Goal: Task Accomplishment & Management: Complete application form

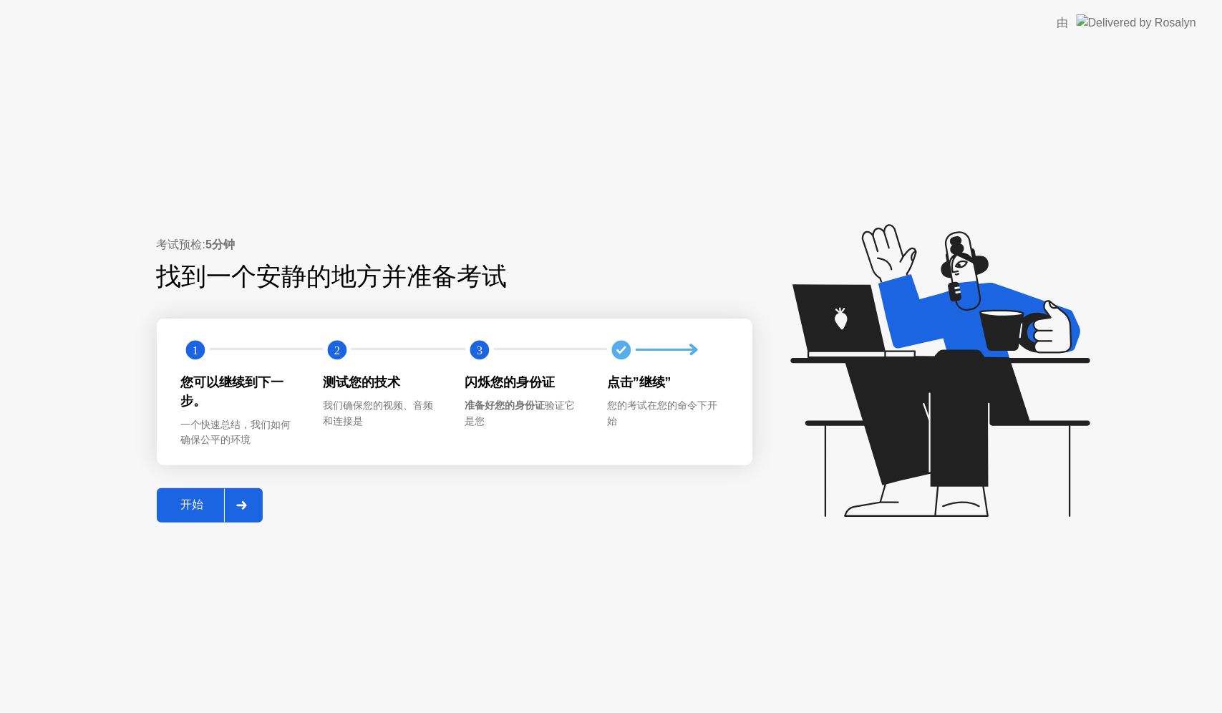
click at [174, 517] on button "开始" at bounding box center [210, 505] width 106 height 34
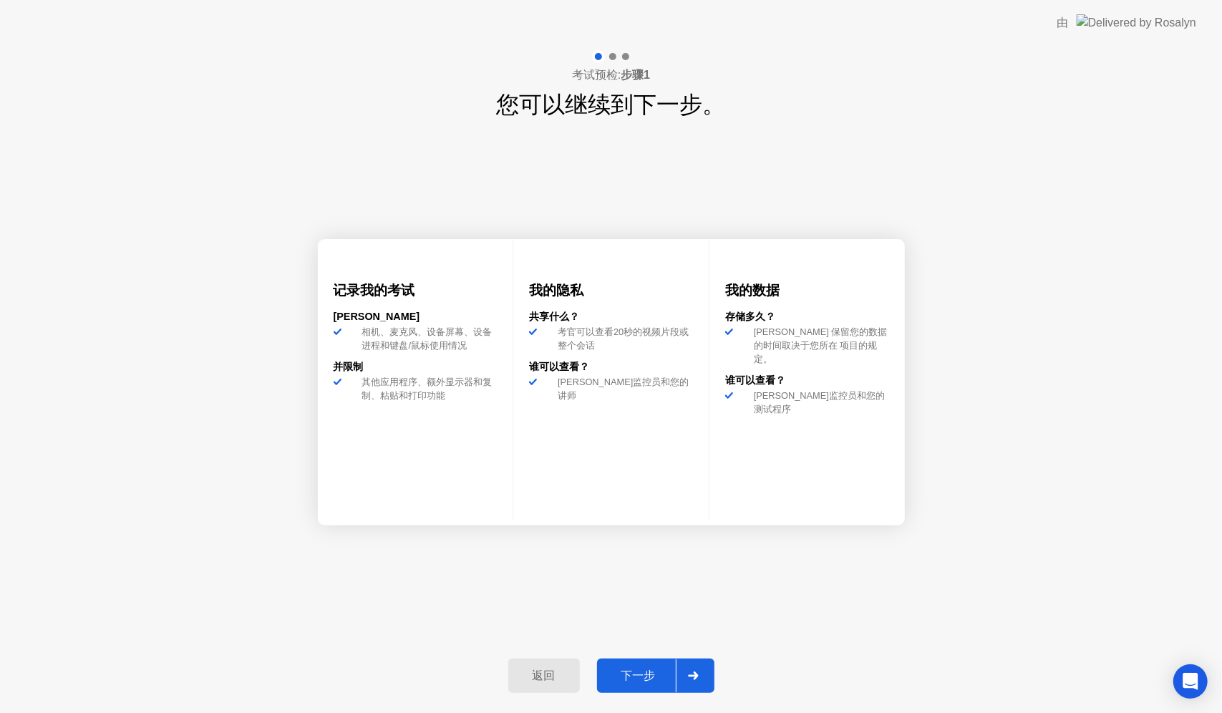
click at [625, 667] on button "下一步" at bounding box center [655, 676] width 117 height 34
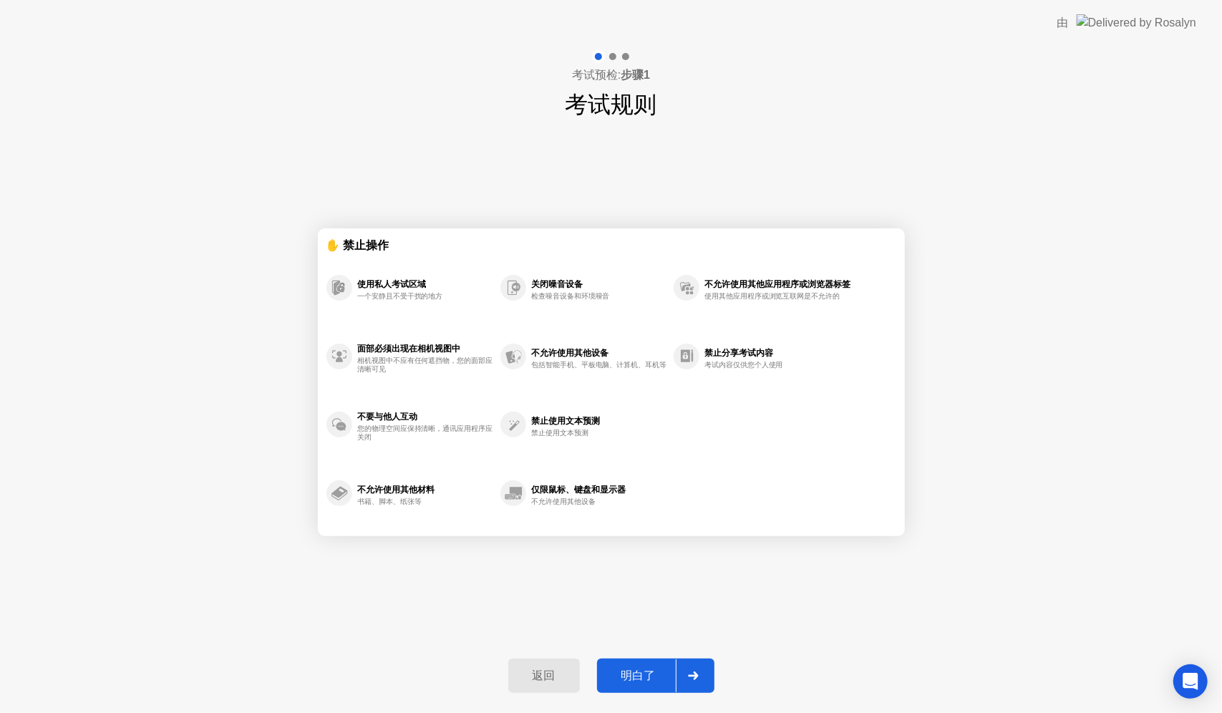
click at [642, 672] on div "明白了" at bounding box center [638, 676] width 74 height 15
select select "**********"
select select "*******"
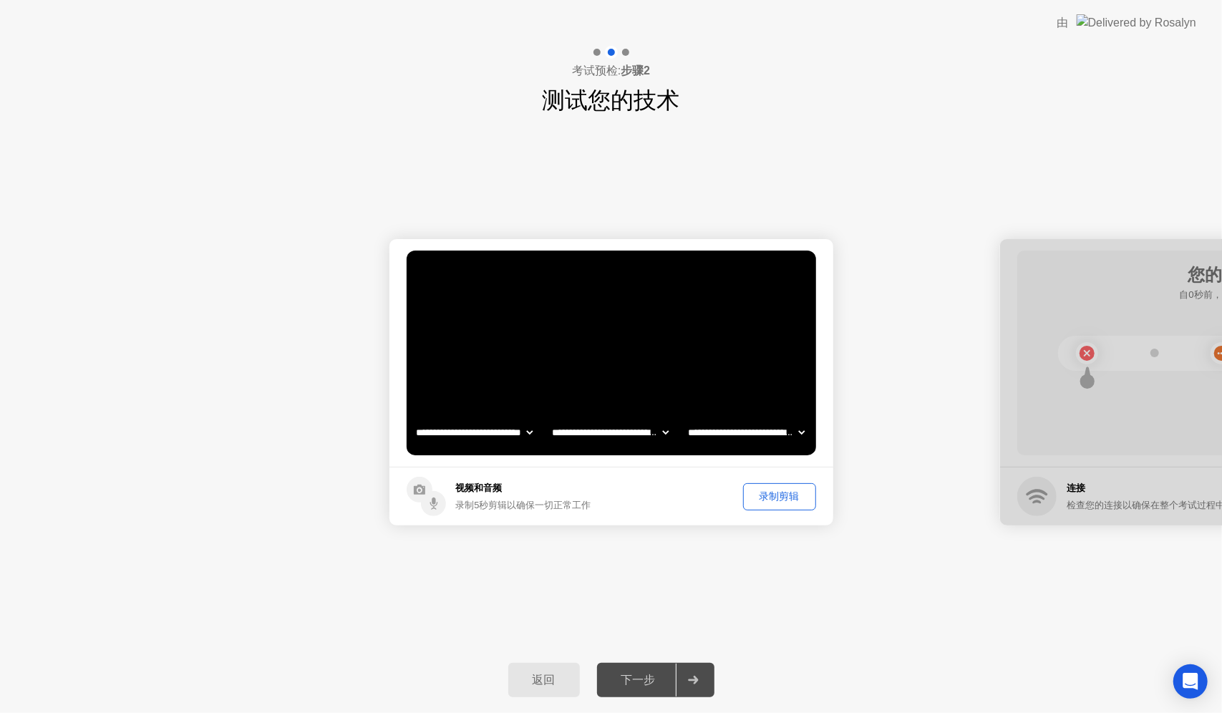
click at [654, 679] on div "下一步" at bounding box center [638, 680] width 74 height 15
click at [647, 683] on div "下一步" at bounding box center [638, 680] width 74 height 15
click at [786, 497] on div "录制剪辑" at bounding box center [779, 497] width 63 height 14
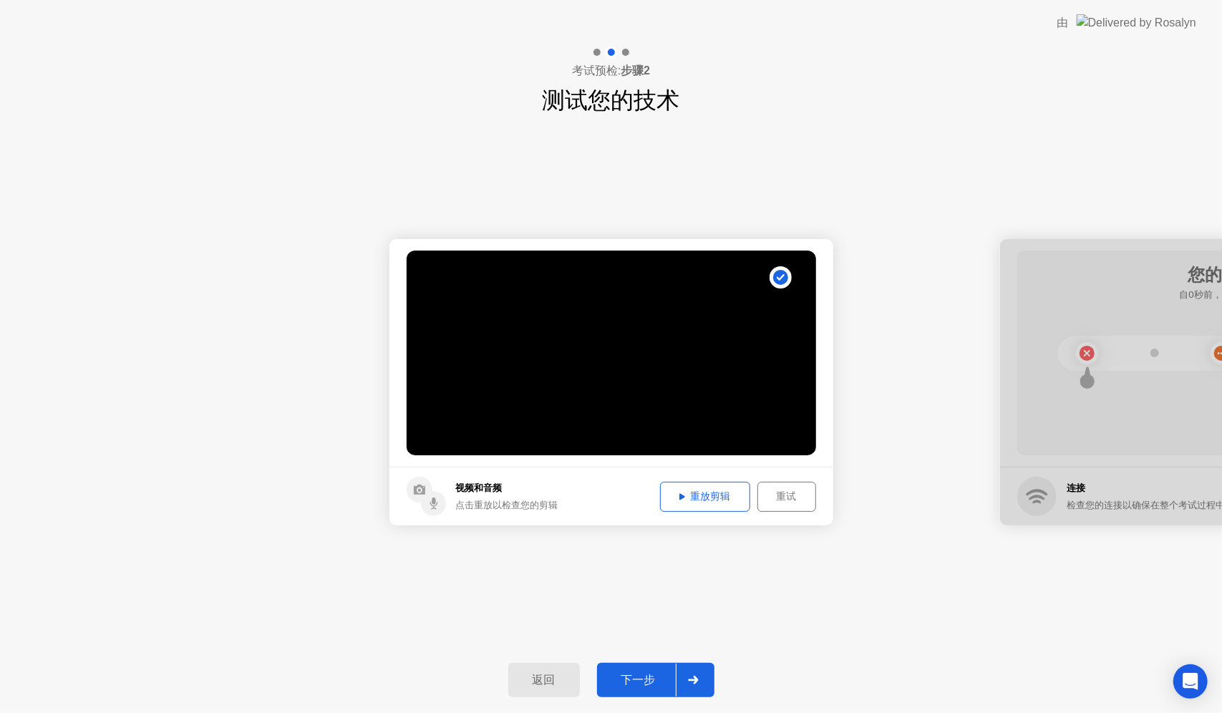
click at [717, 499] on div "重放剪辑" at bounding box center [705, 497] width 80 height 14
click at [642, 673] on div "下一步" at bounding box center [638, 680] width 74 height 15
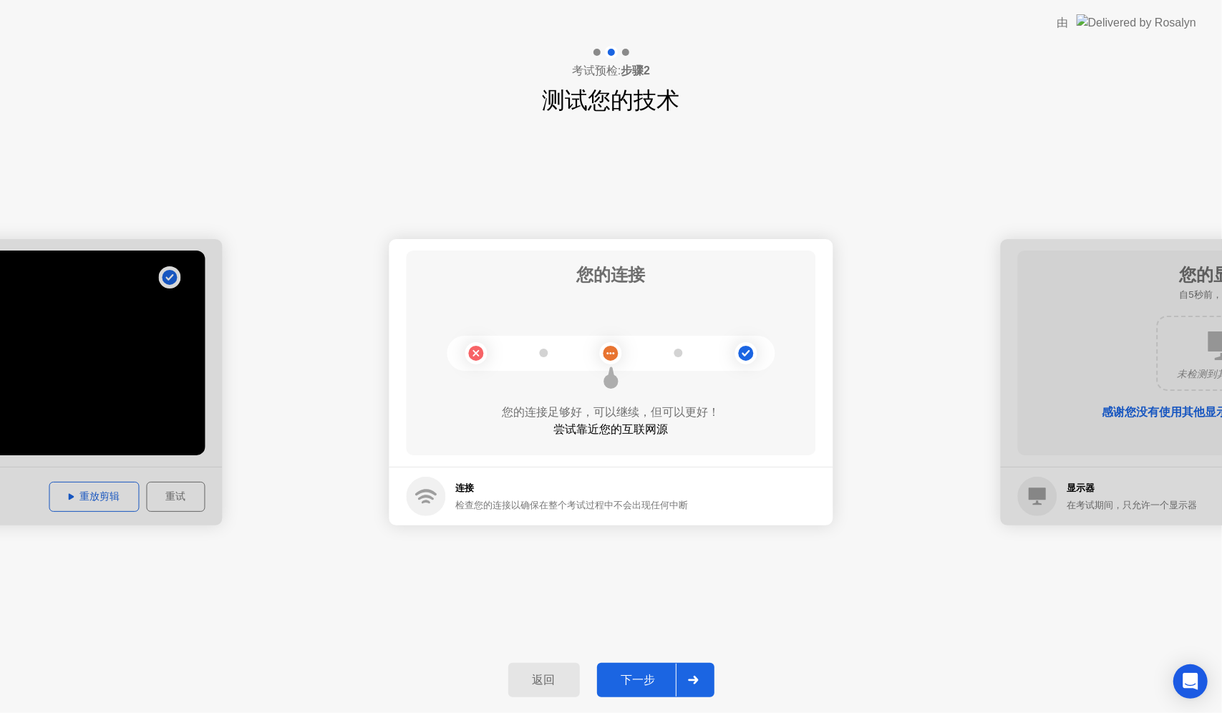
click at [657, 673] on div "下一步" at bounding box center [638, 680] width 74 height 15
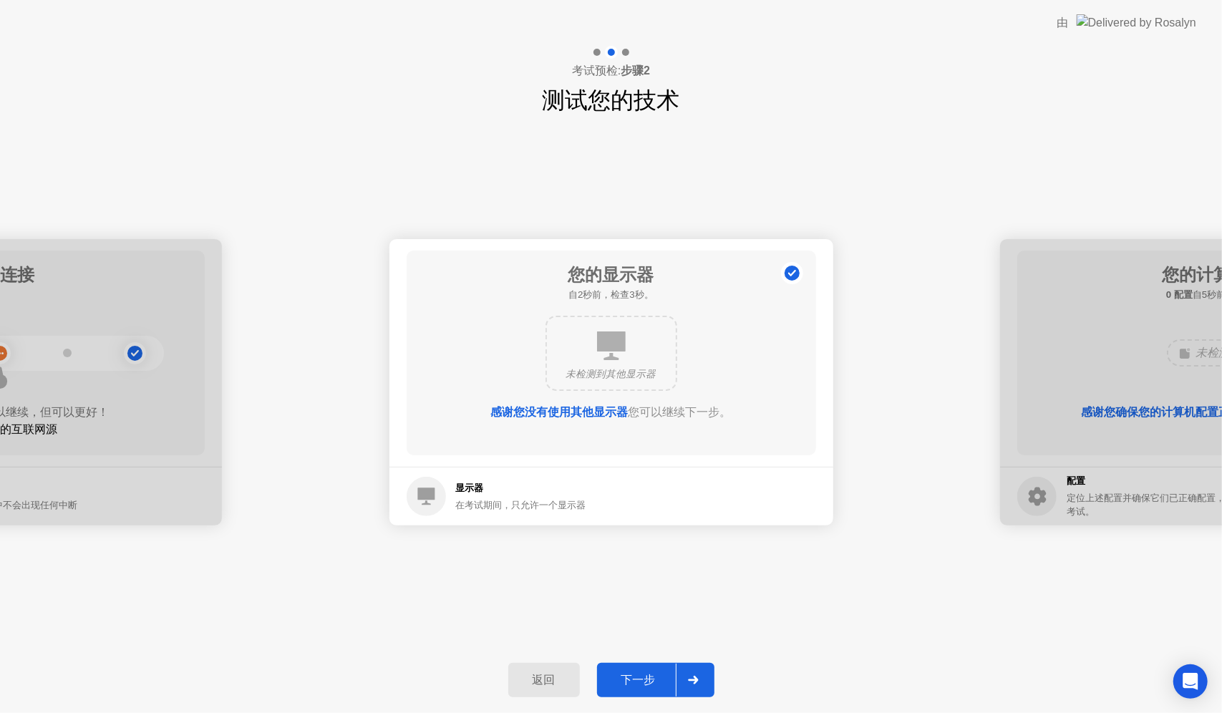
click at [657, 676] on div "下一步" at bounding box center [638, 680] width 74 height 15
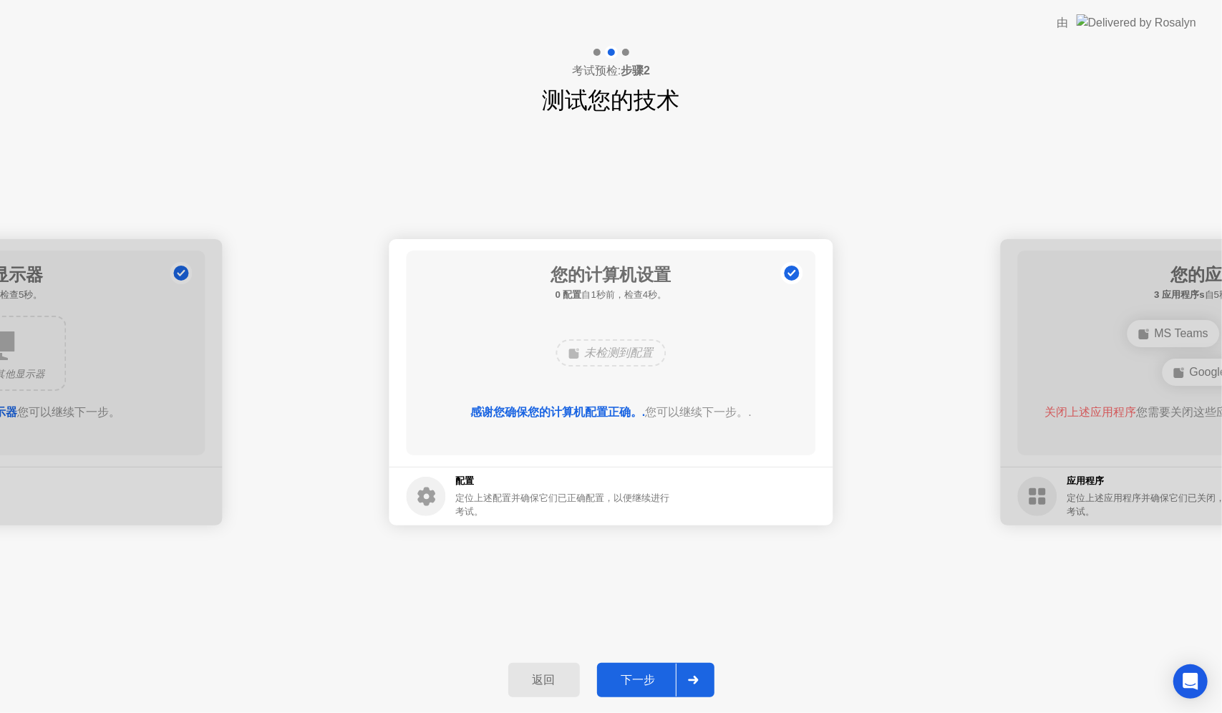
click at [657, 674] on div "下一步" at bounding box center [638, 680] width 74 height 15
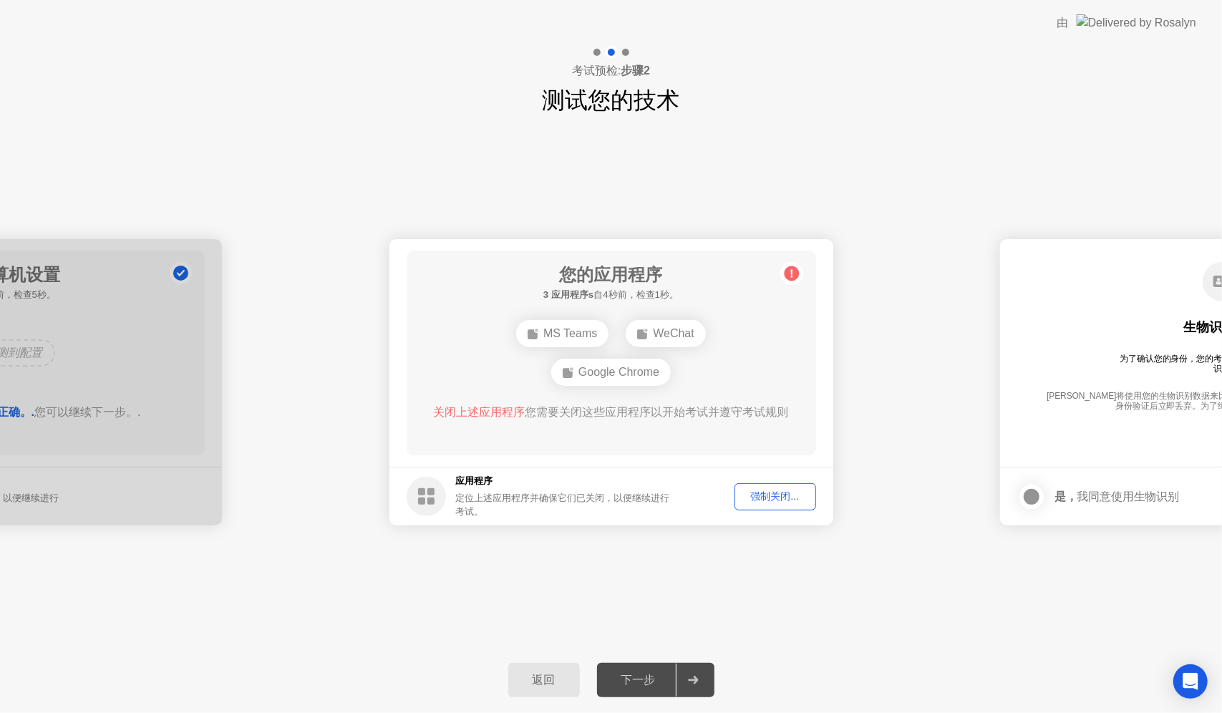
click at [779, 495] on div "强制关闭..." at bounding box center [776, 497] width 72 height 14
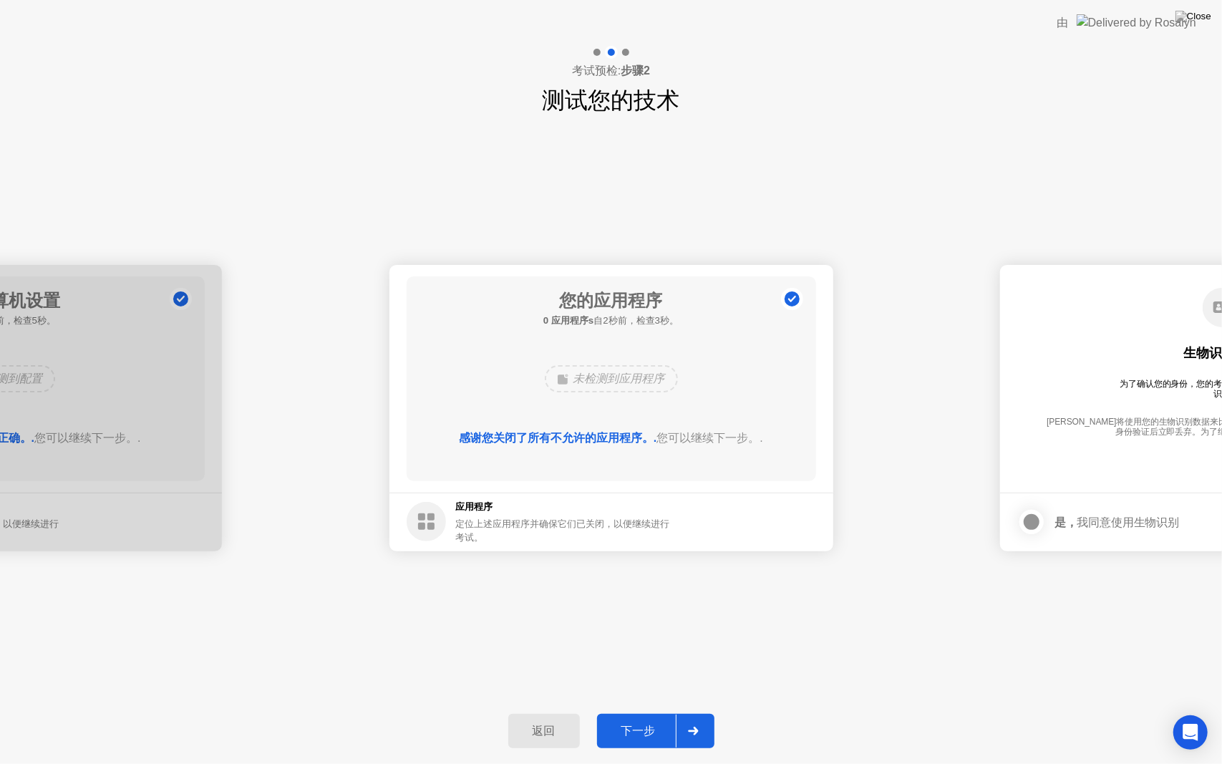
click at [640, 712] on button "下一步" at bounding box center [655, 731] width 117 height 34
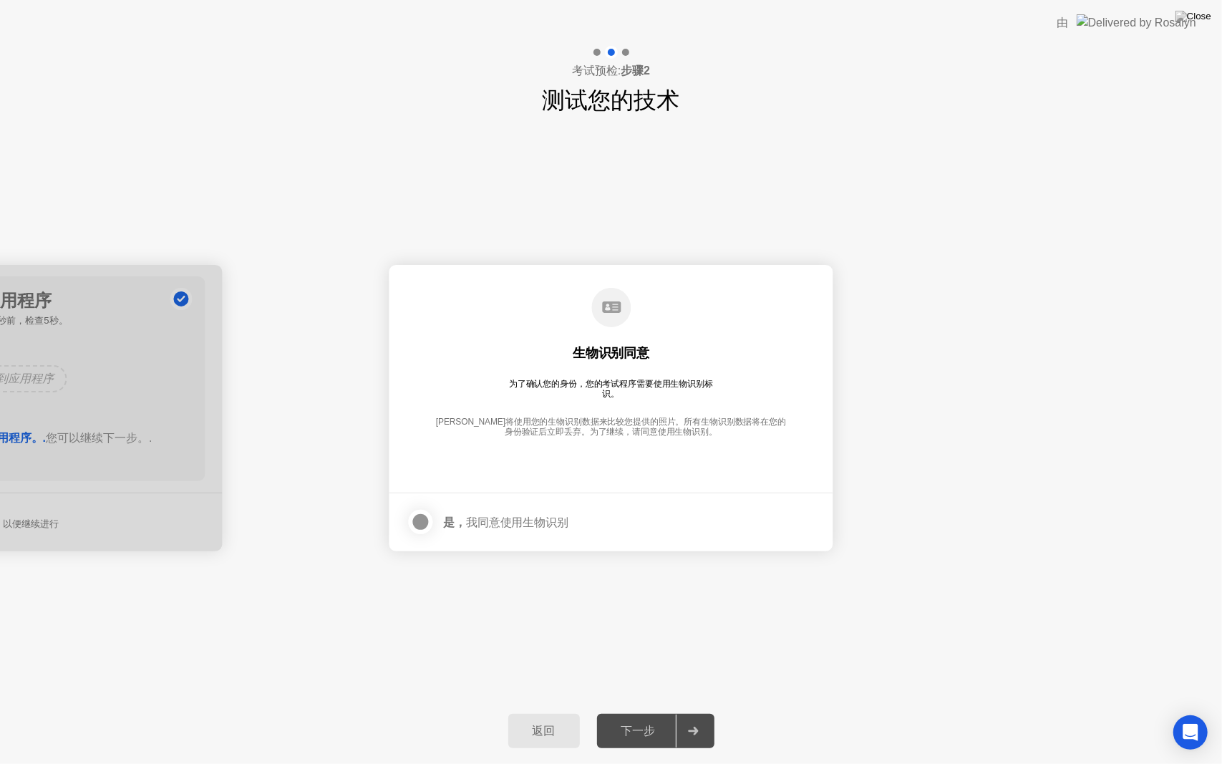
click at [420, 528] on div at bounding box center [420, 521] width 17 height 17
click at [664, 709] on div "返回 下一步" at bounding box center [611, 731] width 1222 height 66
click at [669, 712] on div "下一步" at bounding box center [638, 731] width 74 height 15
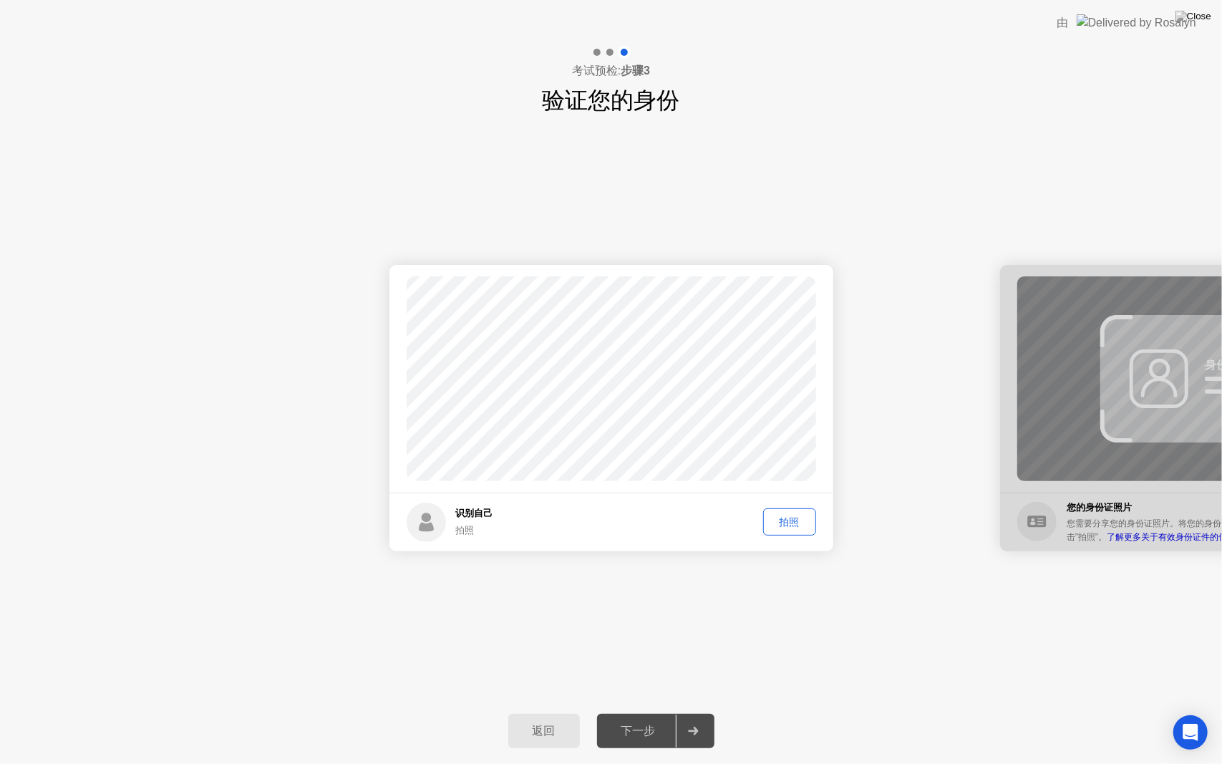
click at [789, 519] on div "拍照" at bounding box center [789, 523] width 43 height 14
click at [648, 712] on div "下一步" at bounding box center [638, 731] width 74 height 15
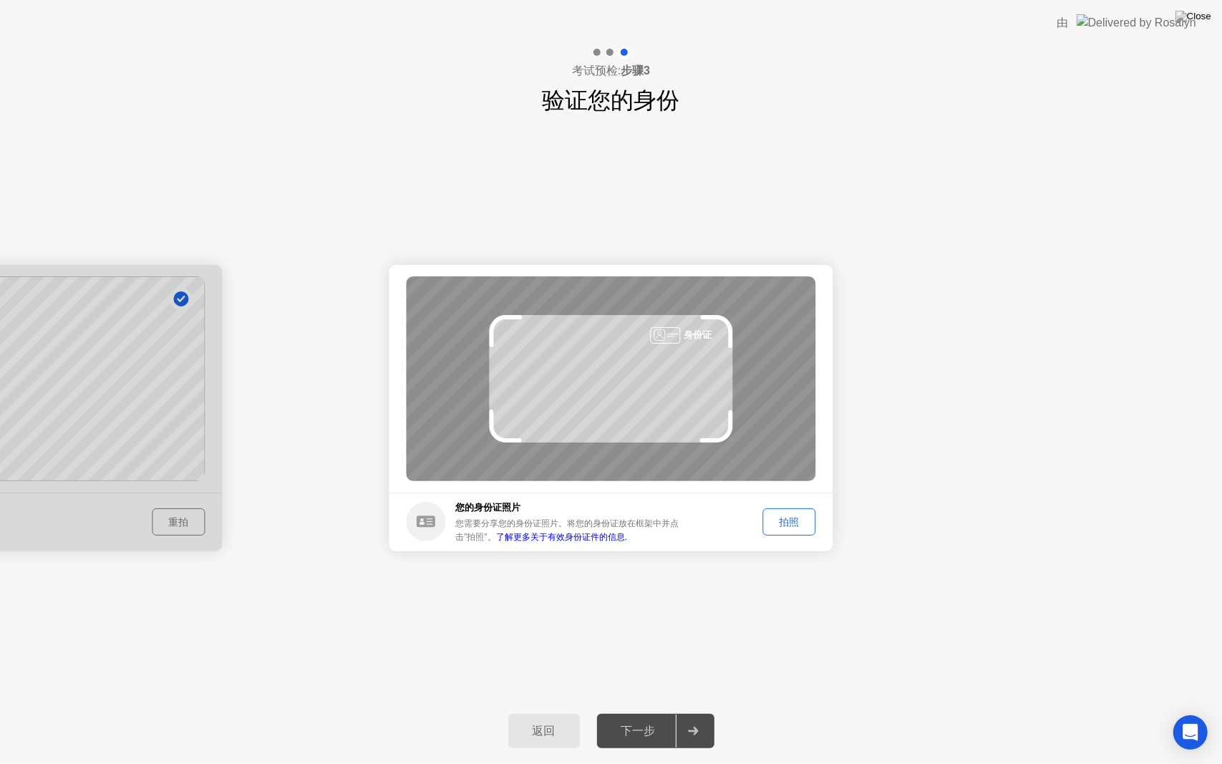
click at [792, 528] on div "拍照" at bounding box center [789, 523] width 43 height 14
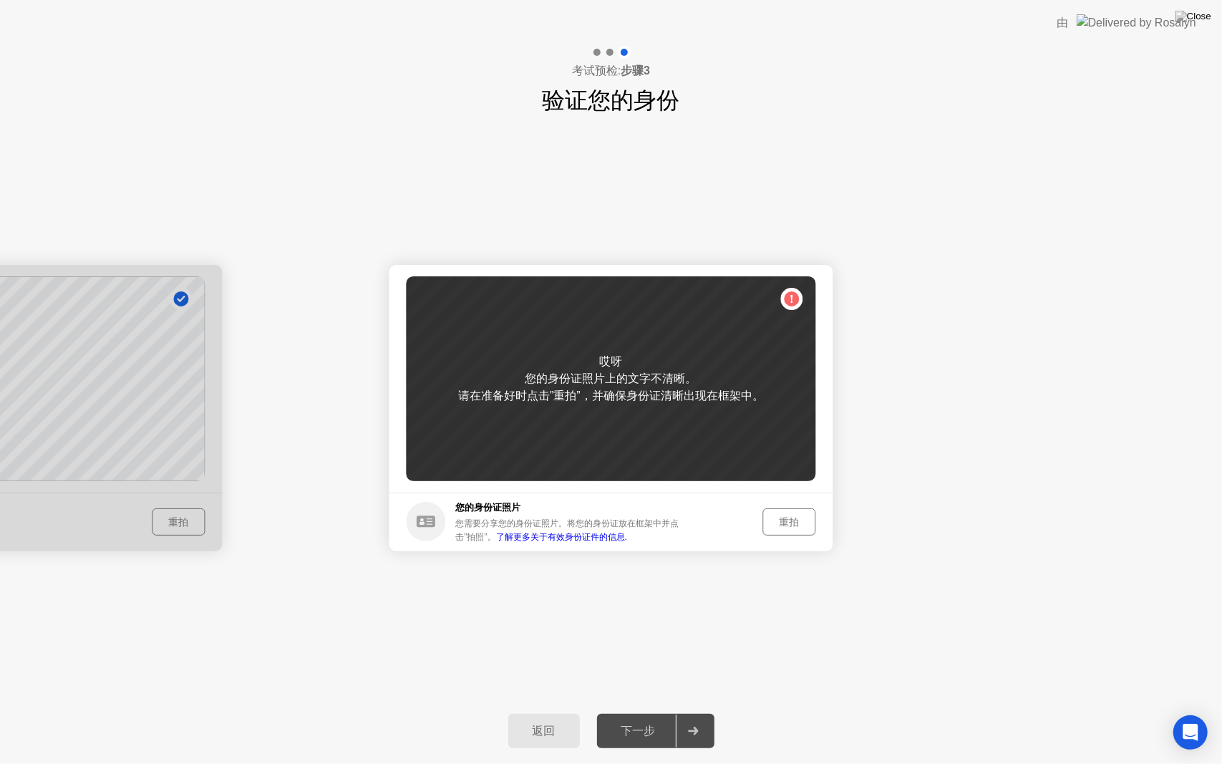
click at [794, 517] on div "重拍" at bounding box center [789, 523] width 43 height 14
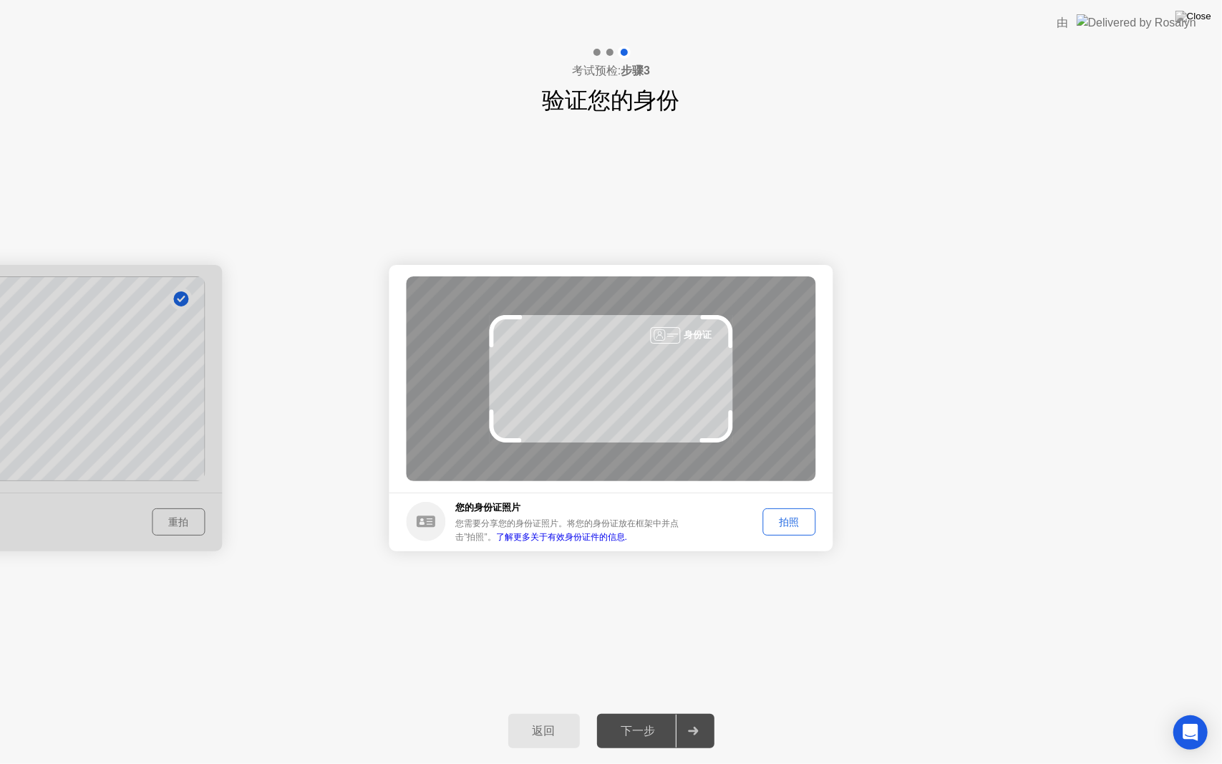
click at [800, 517] on div "拍照" at bounding box center [789, 523] width 43 height 14
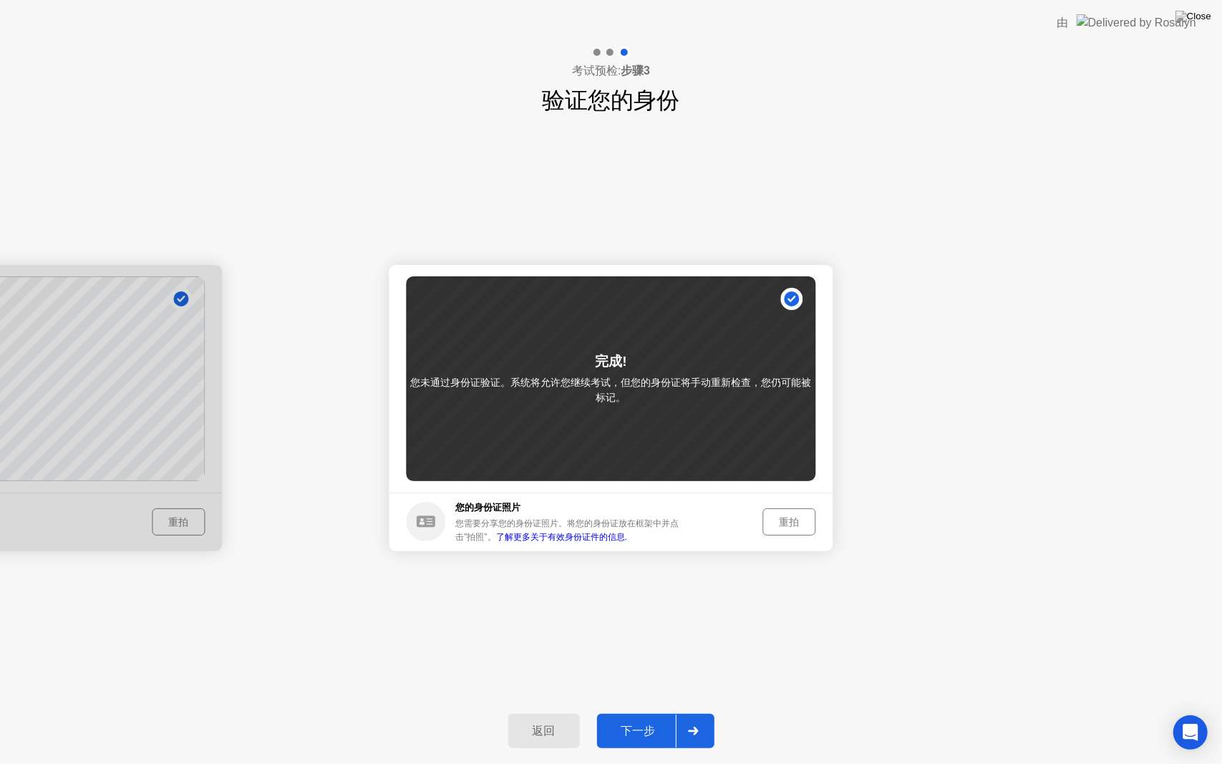
click at [657, 712] on div "下一步" at bounding box center [638, 731] width 74 height 15
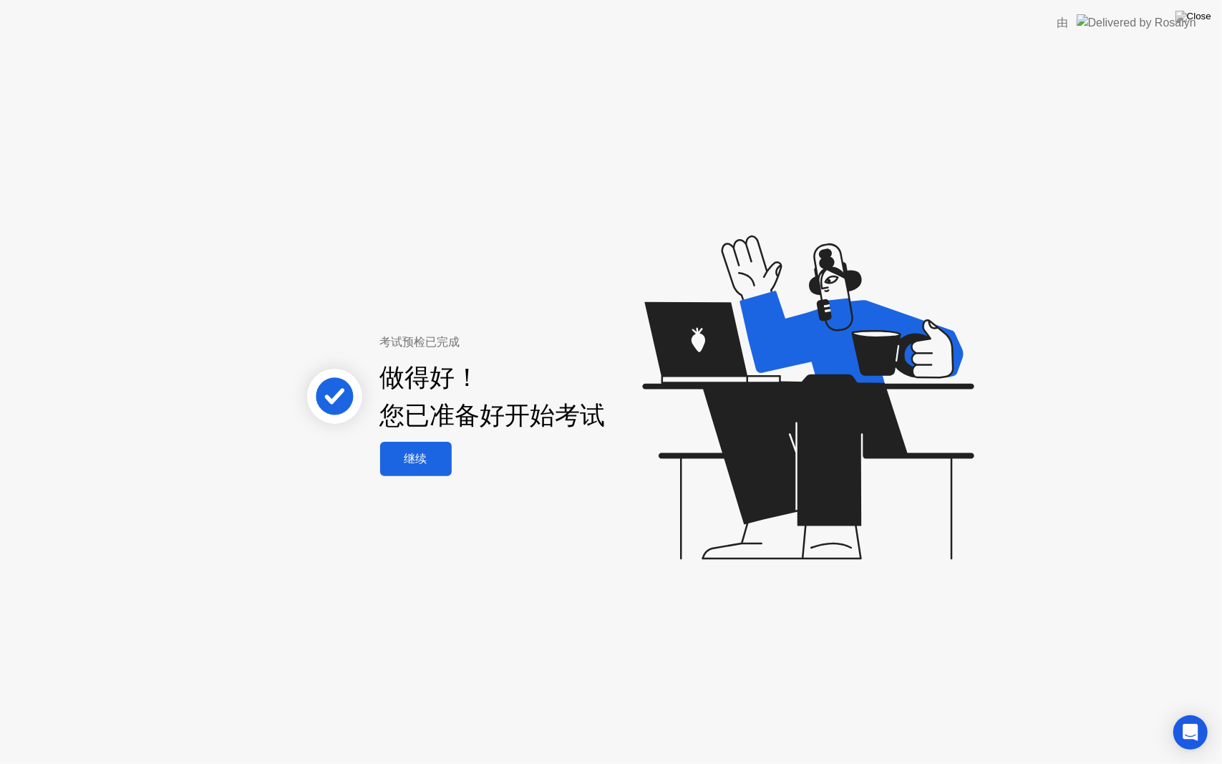
click at [411, 447] on button "继续" at bounding box center [416, 459] width 72 height 34
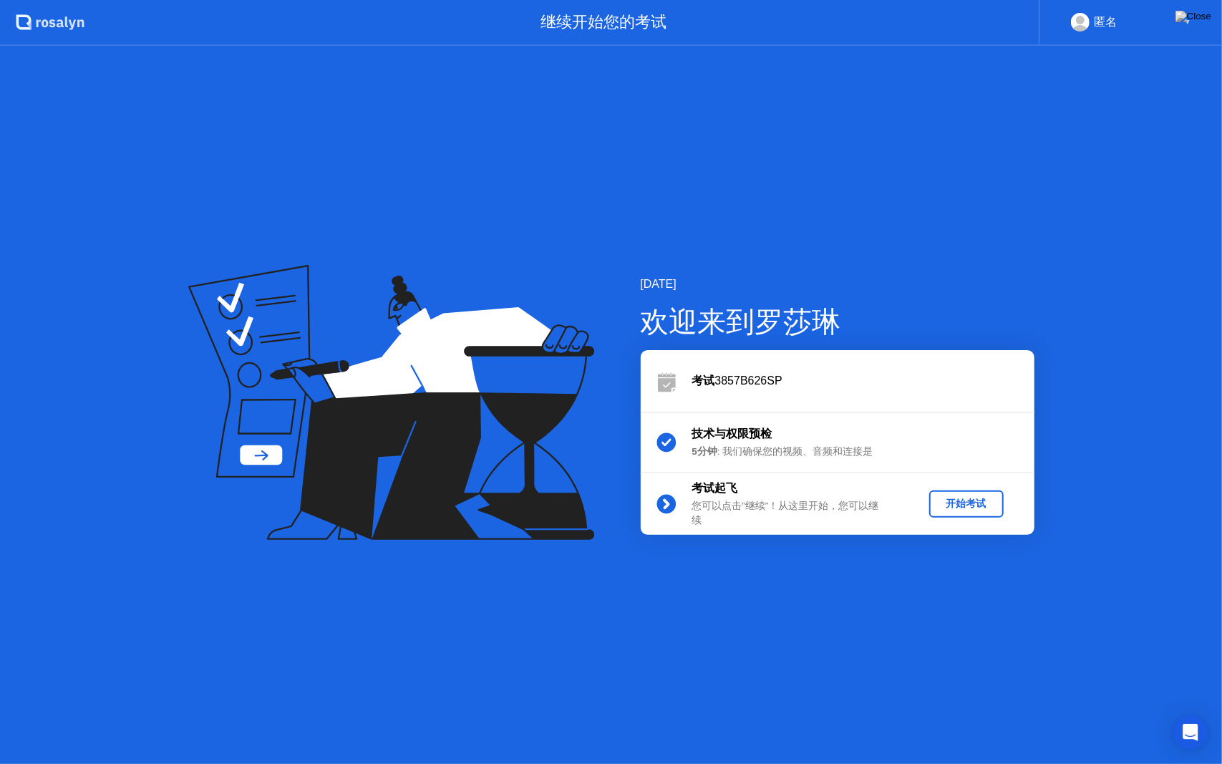
click at [973, 504] on div "开始考试" at bounding box center [966, 504] width 63 height 14
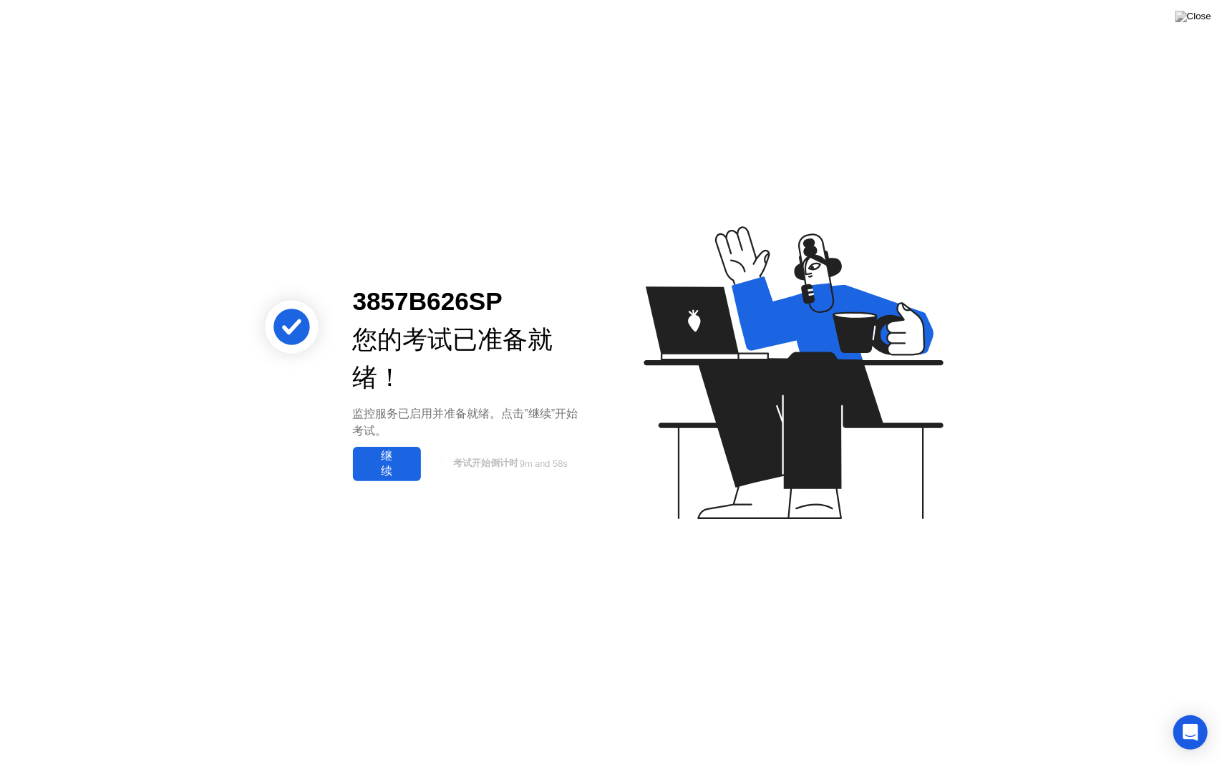
click at [392, 465] on div "继续" at bounding box center [386, 464] width 59 height 30
